Goal: Task Accomplishment & Management: Complete application form

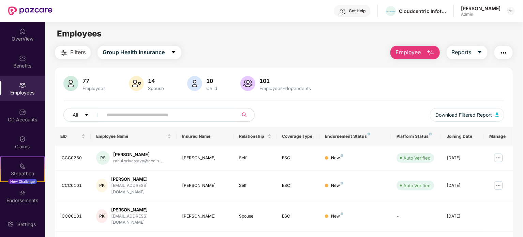
click at [479, 11] on div "[PERSON_NAME]" at bounding box center [481, 8] width 40 height 6
click at [504, 11] on div "Khushboo Kumari Admin" at bounding box center [488, 11] width 54 height 12
click at [511, 11] on img at bounding box center [510, 10] width 5 height 5
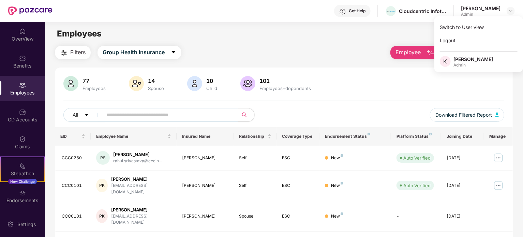
click at [472, 57] on div "[PERSON_NAME]" at bounding box center [473, 59] width 40 height 6
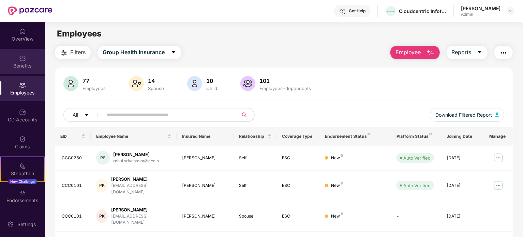
click at [23, 59] on img at bounding box center [22, 58] width 7 height 7
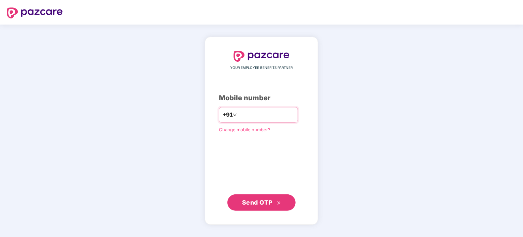
click at [244, 112] on input "number" at bounding box center [266, 114] width 56 height 11
click at [246, 112] on input "number" at bounding box center [266, 114] width 56 height 11
click at [238, 112] on input "number" at bounding box center [266, 114] width 56 height 11
type input "**********"
click at [267, 203] on span "Send OTP" at bounding box center [257, 202] width 30 height 7
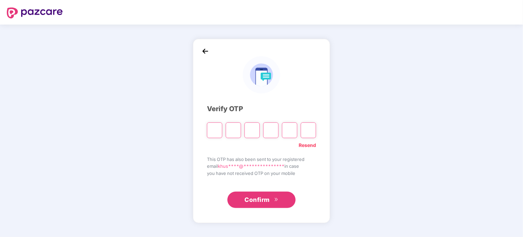
type input "*"
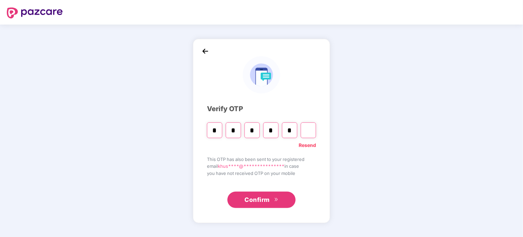
type input "*"
